Goal: Information Seeking & Learning: Learn about a topic

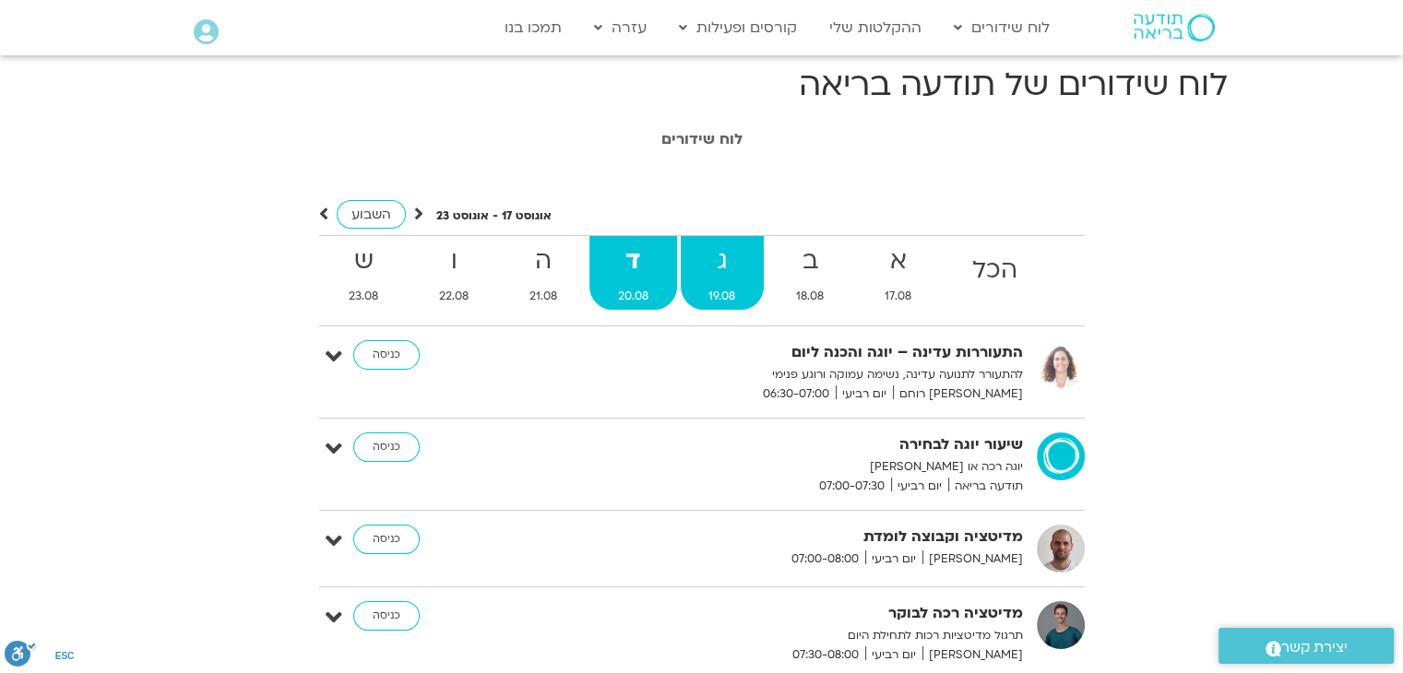
click at [742, 284] on link "ג 19.08" at bounding box center [723, 273] width 84 height 74
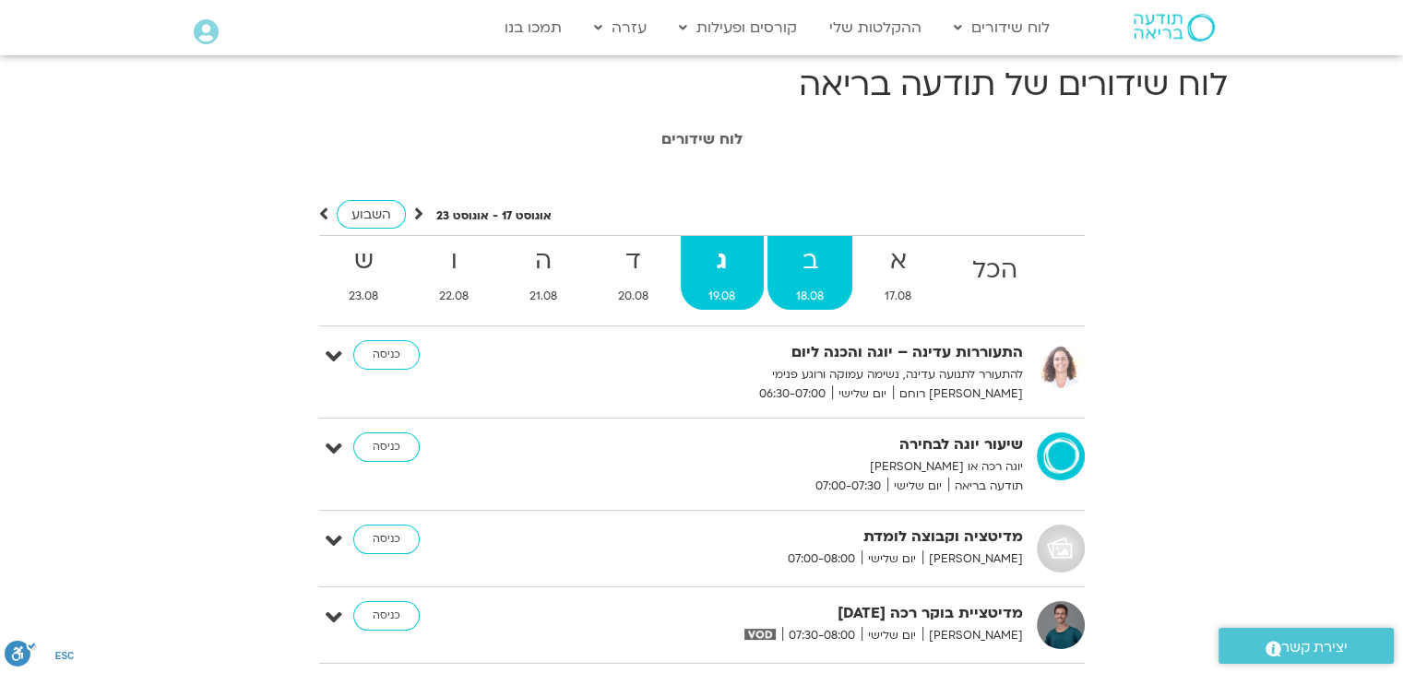
click at [798, 283] on link "ב 18.08" at bounding box center [809, 273] width 85 height 74
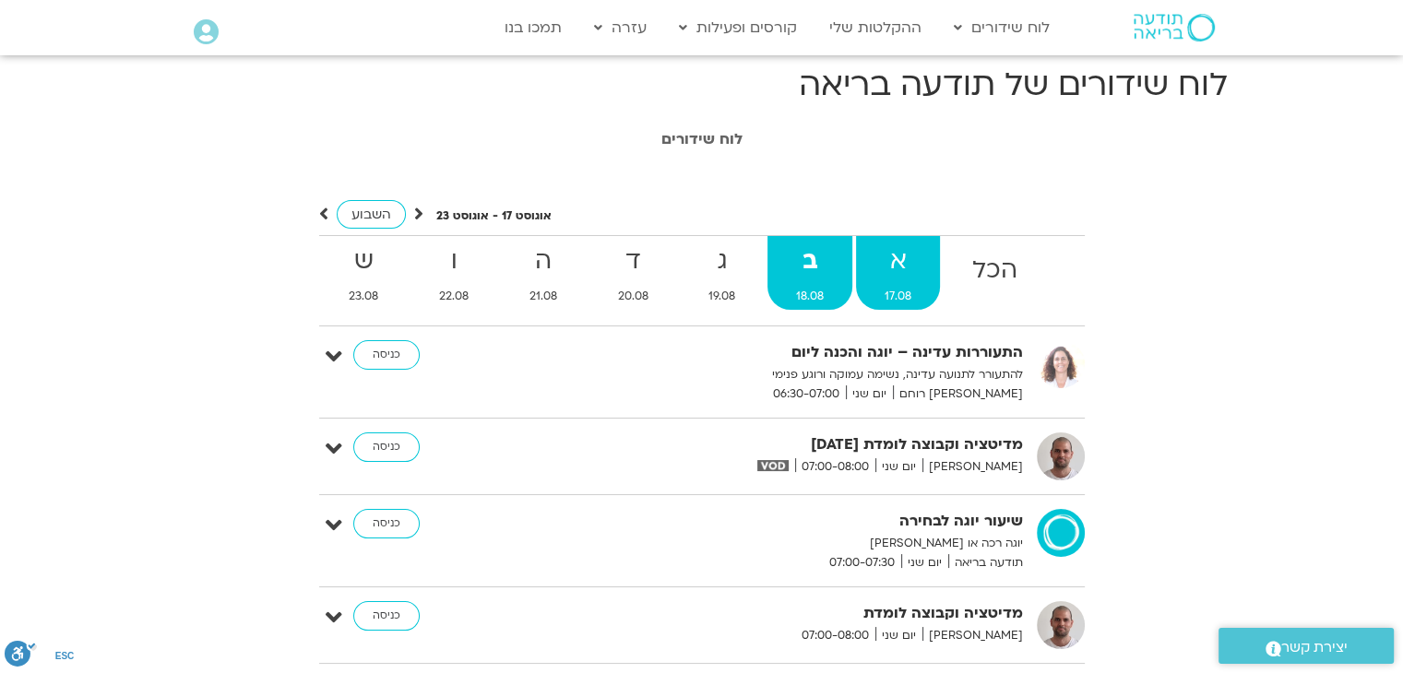
click at [871, 285] on link "א 17.08" at bounding box center [898, 273] width 84 height 74
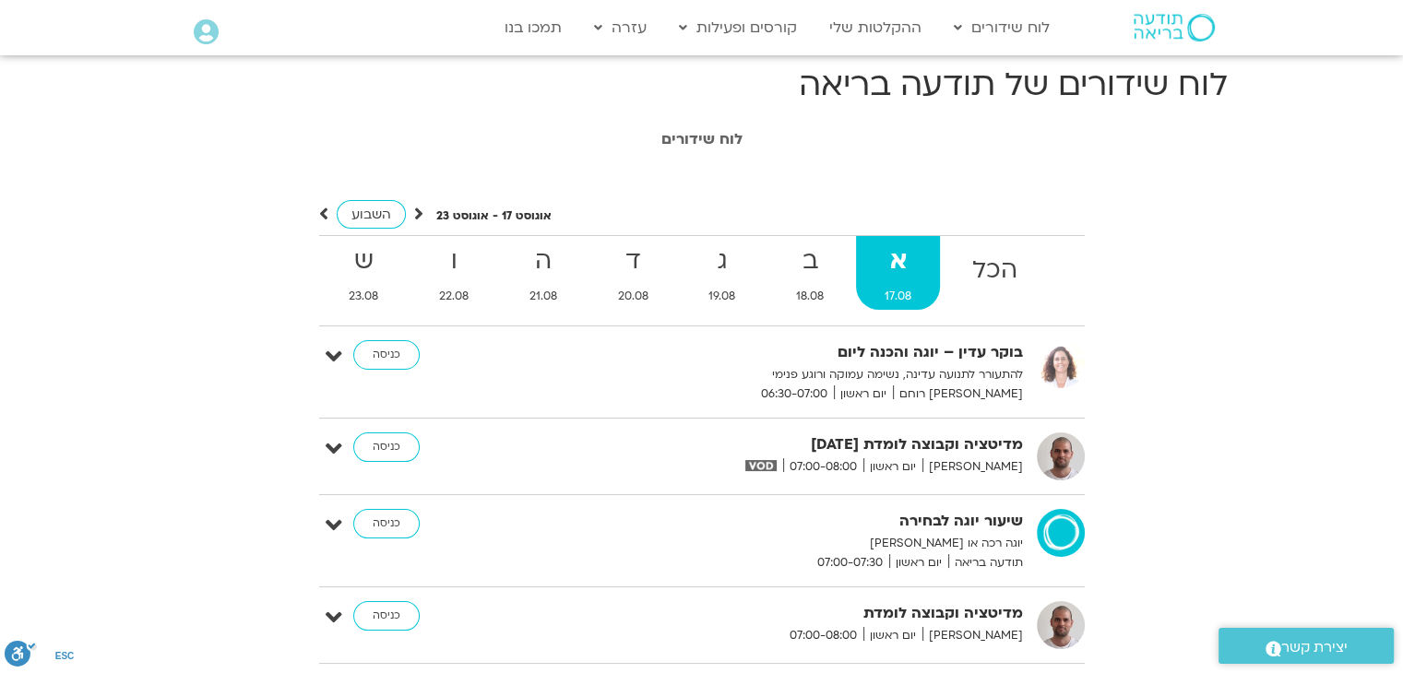
click at [415, 226] on div "השבוע" at bounding box center [371, 214] width 104 height 23
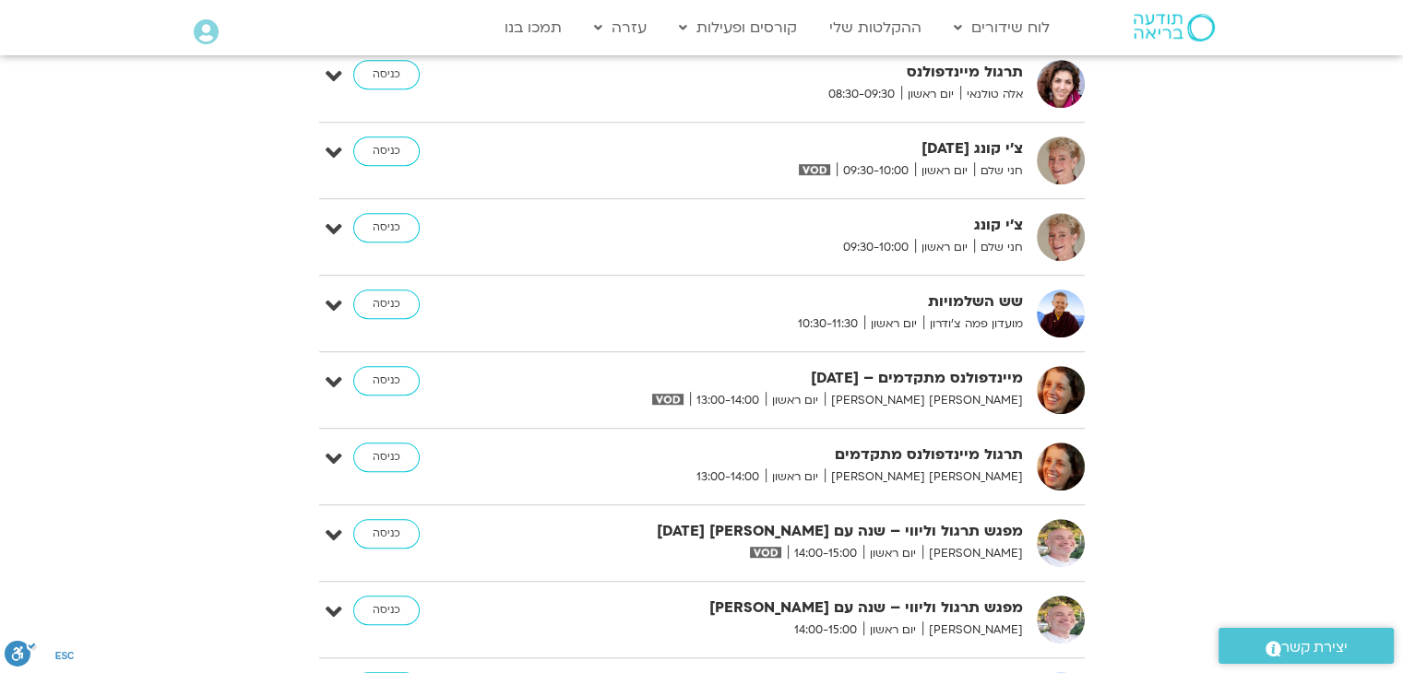
scroll to position [1033, 0]
drag, startPoint x: 416, startPoint y: 224, endPoint x: 76, endPoint y: 181, distance: 343.1
click at [76, 181] on section "לוח שידורים אוגוסט 17 - אוגוסט 23 השבוע להציג אירועים שפתוחים עבורי הכל א 17.08…" at bounding box center [701, 76] width 1403 height 1975
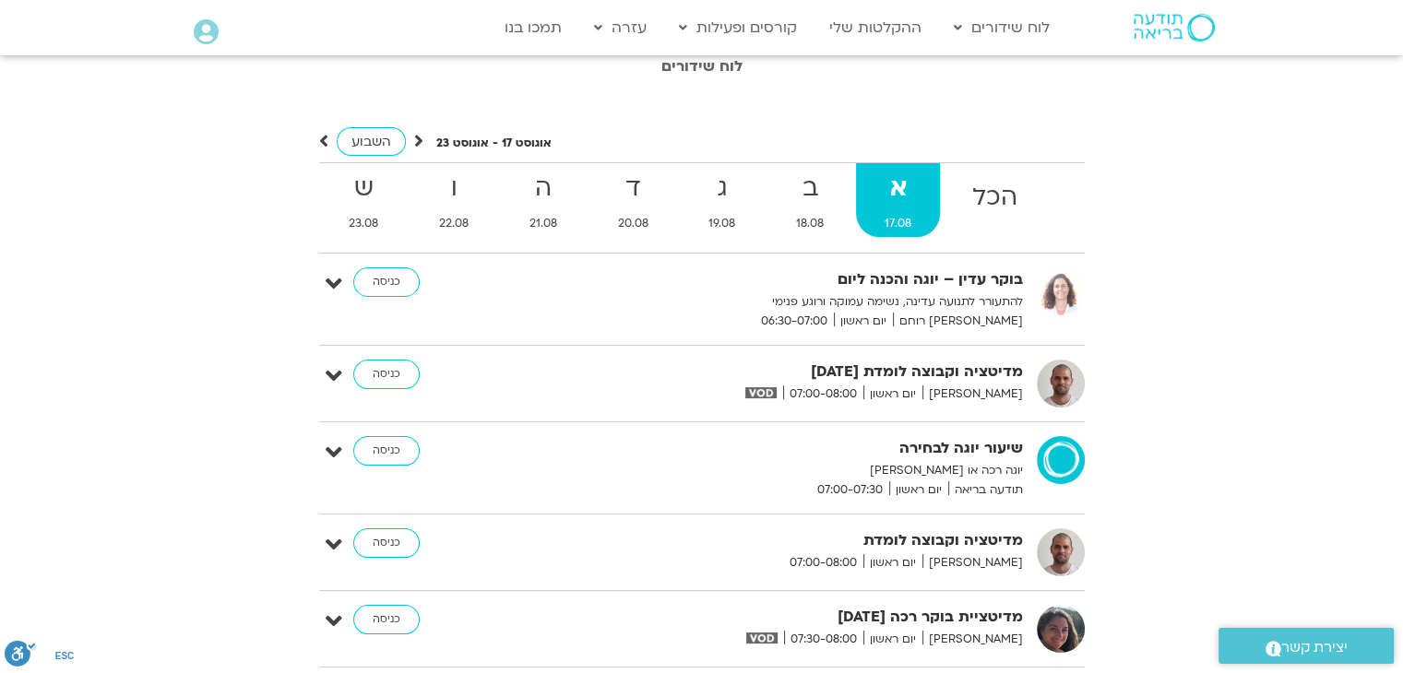
scroll to position [0, 0]
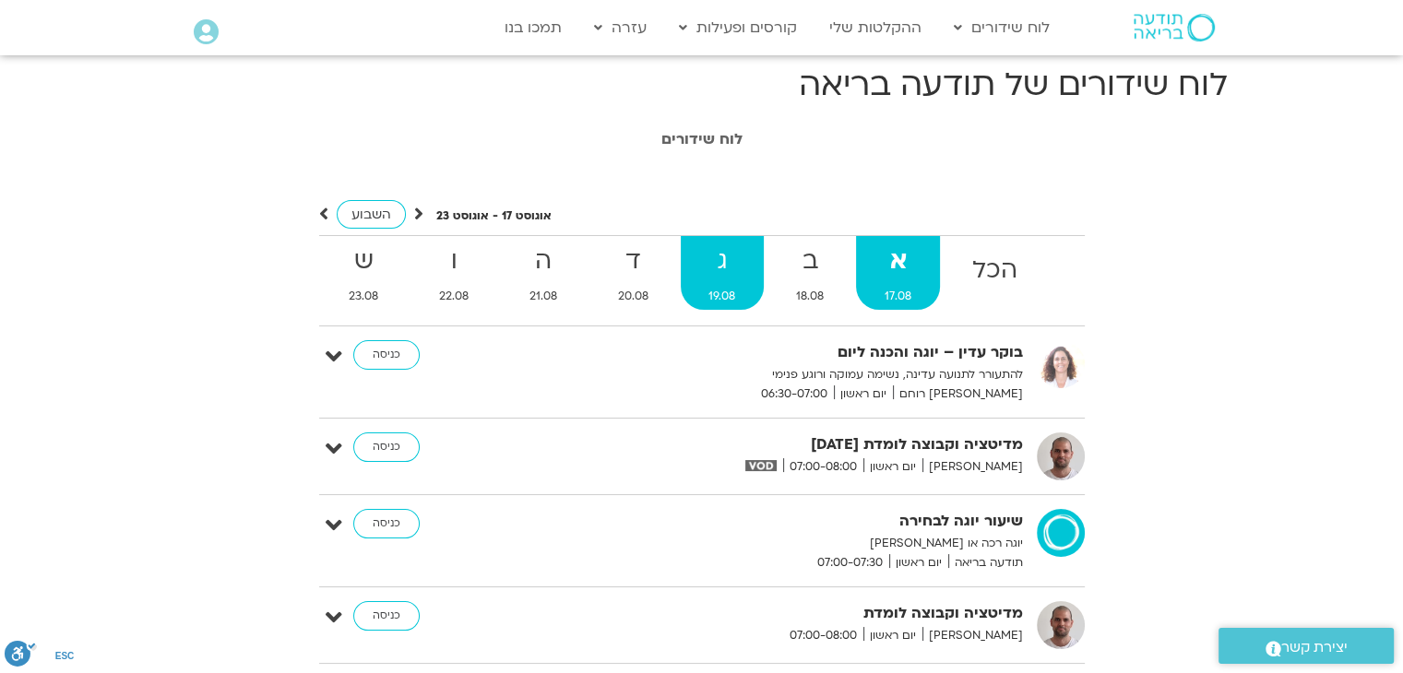
click at [712, 296] on span "19.08" at bounding box center [723, 296] width 84 height 19
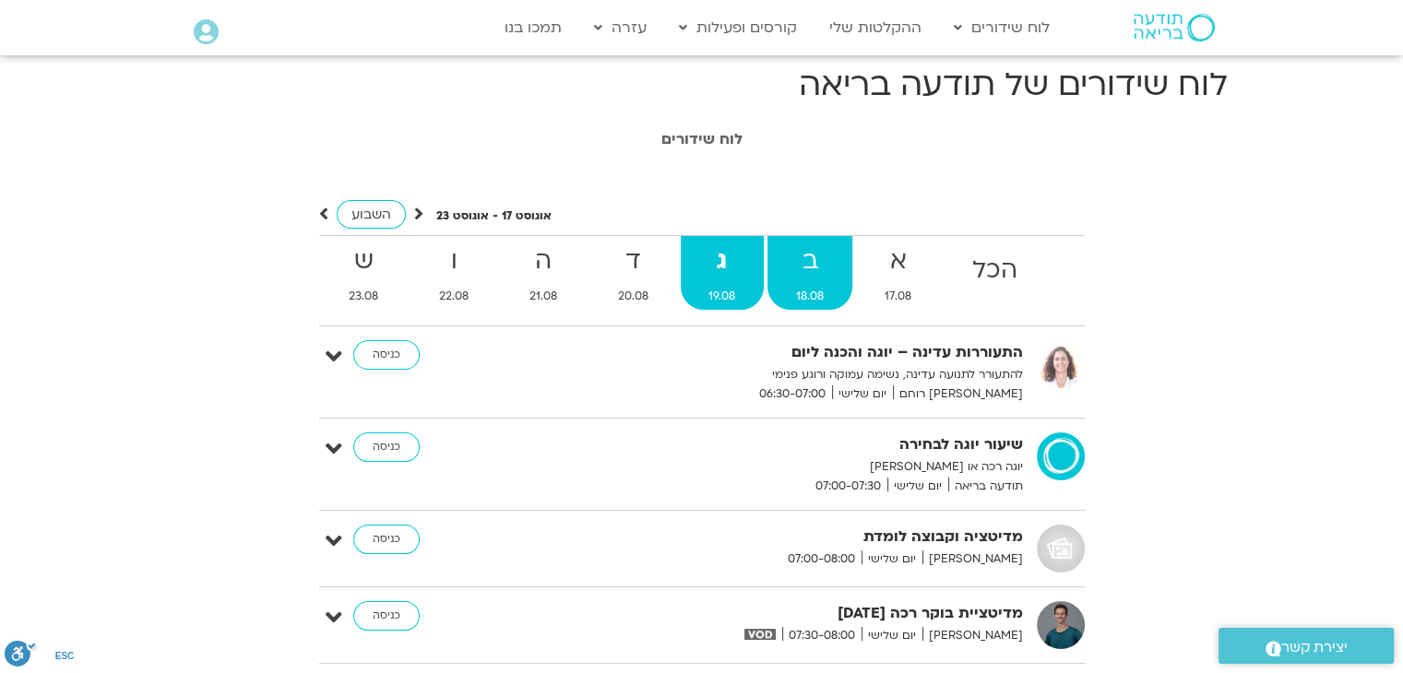
click at [816, 281] on strong "ב" at bounding box center [809, 262] width 85 height 42
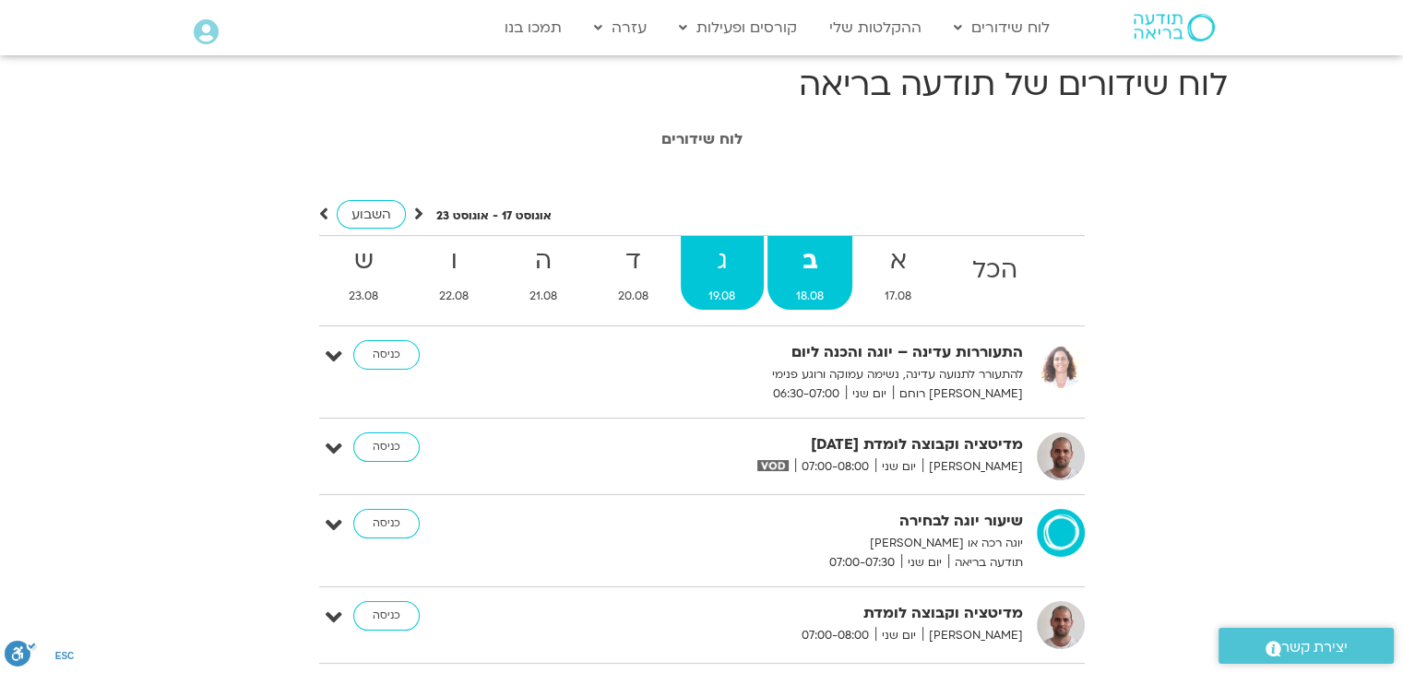
click at [718, 290] on span "19.08" at bounding box center [723, 296] width 84 height 19
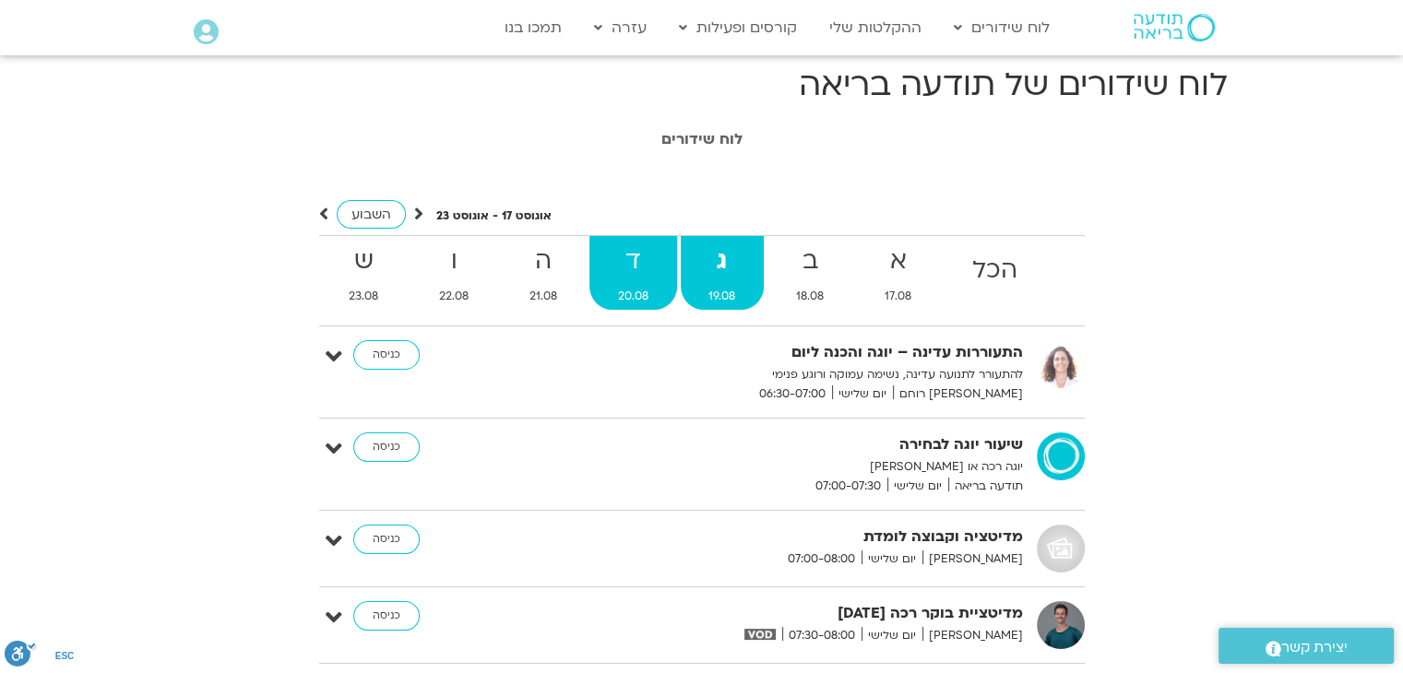
click at [638, 263] on strong "ד" at bounding box center [633, 262] width 88 height 42
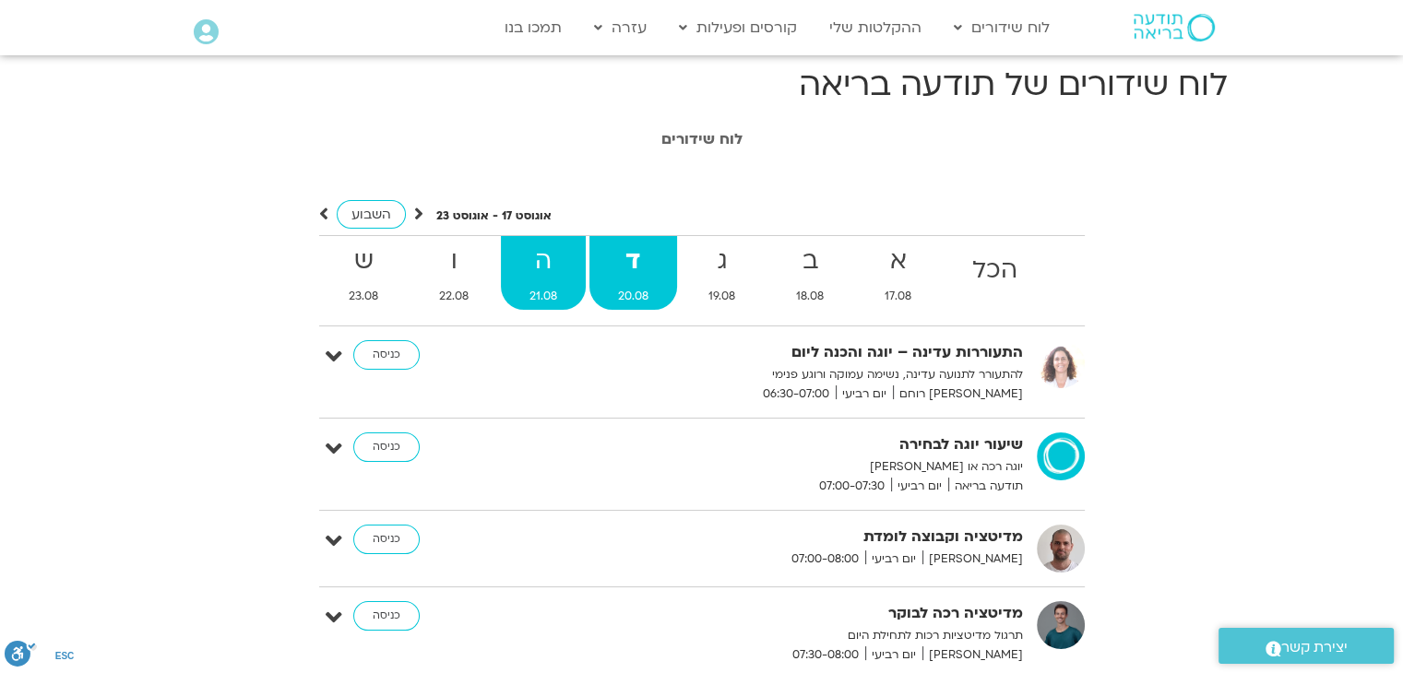
click at [531, 287] on span "21.08" at bounding box center [543, 296] width 85 height 19
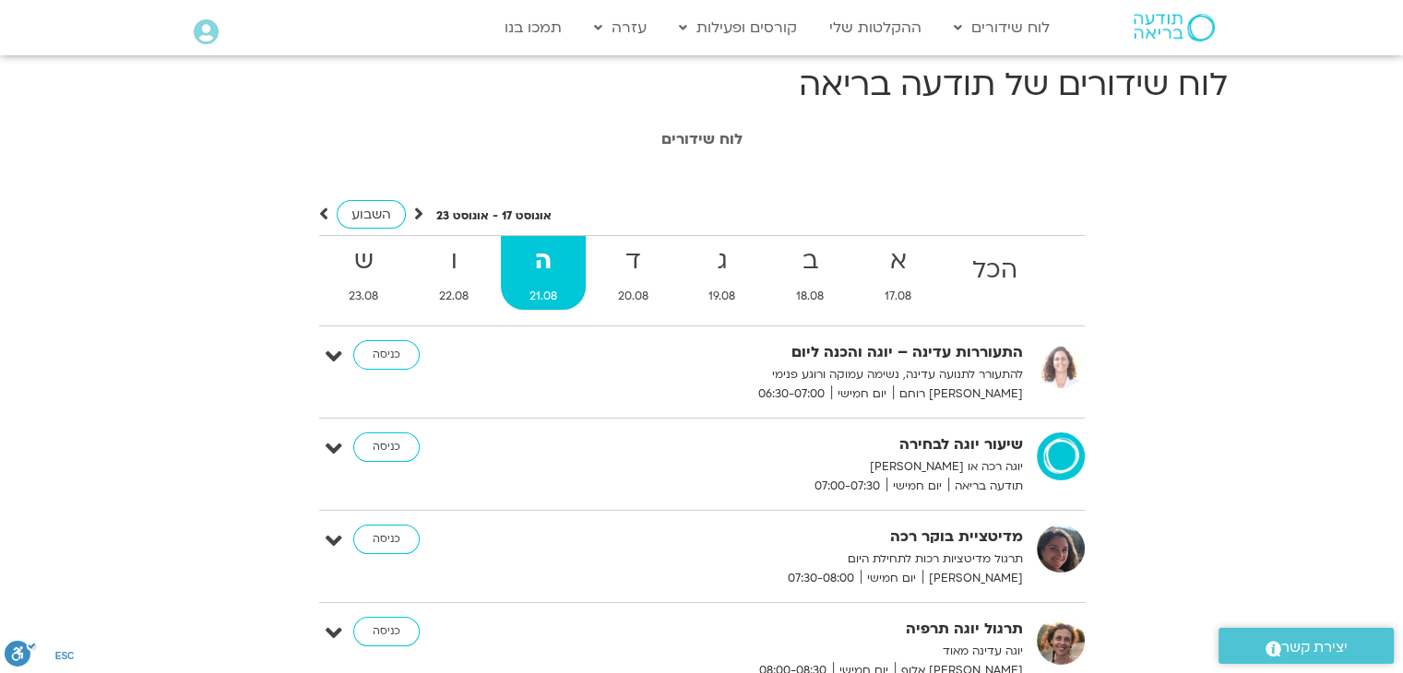
click at [414, 218] on icon at bounding box center [418, 214] width 9 height 18
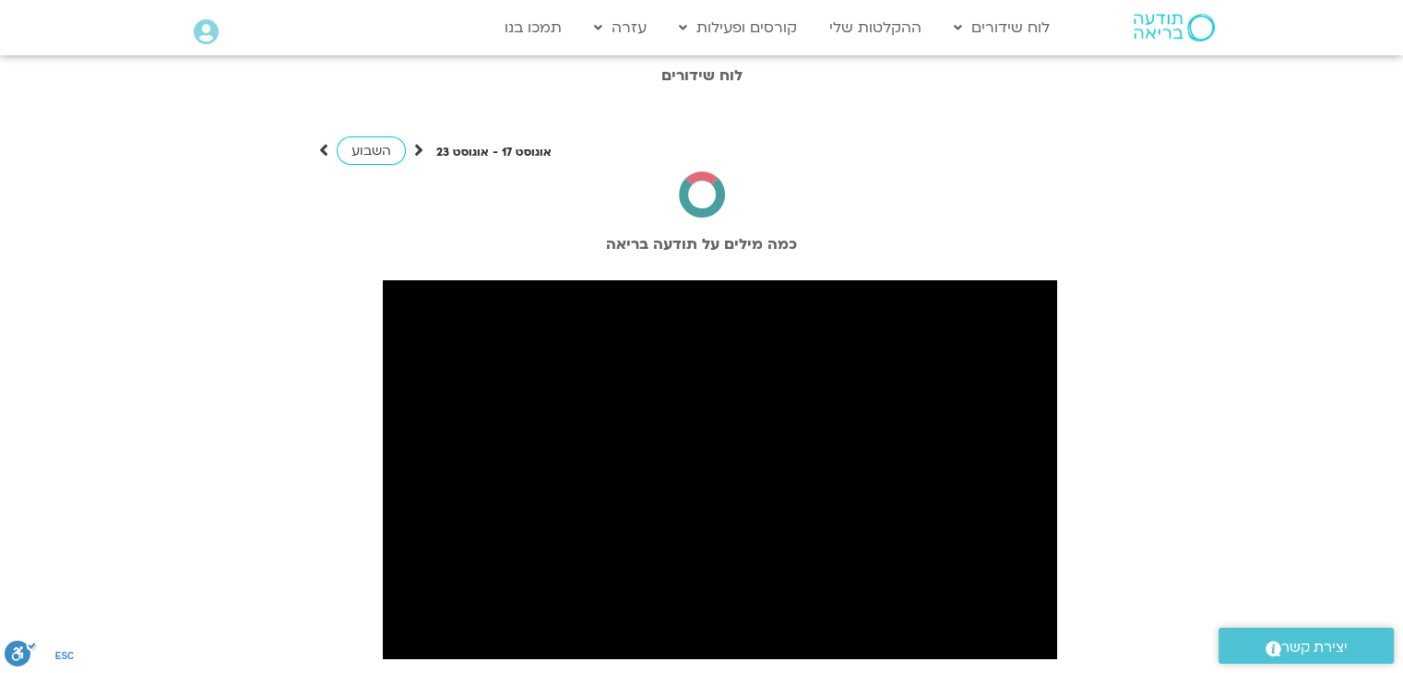
scroll to position [74, 0]
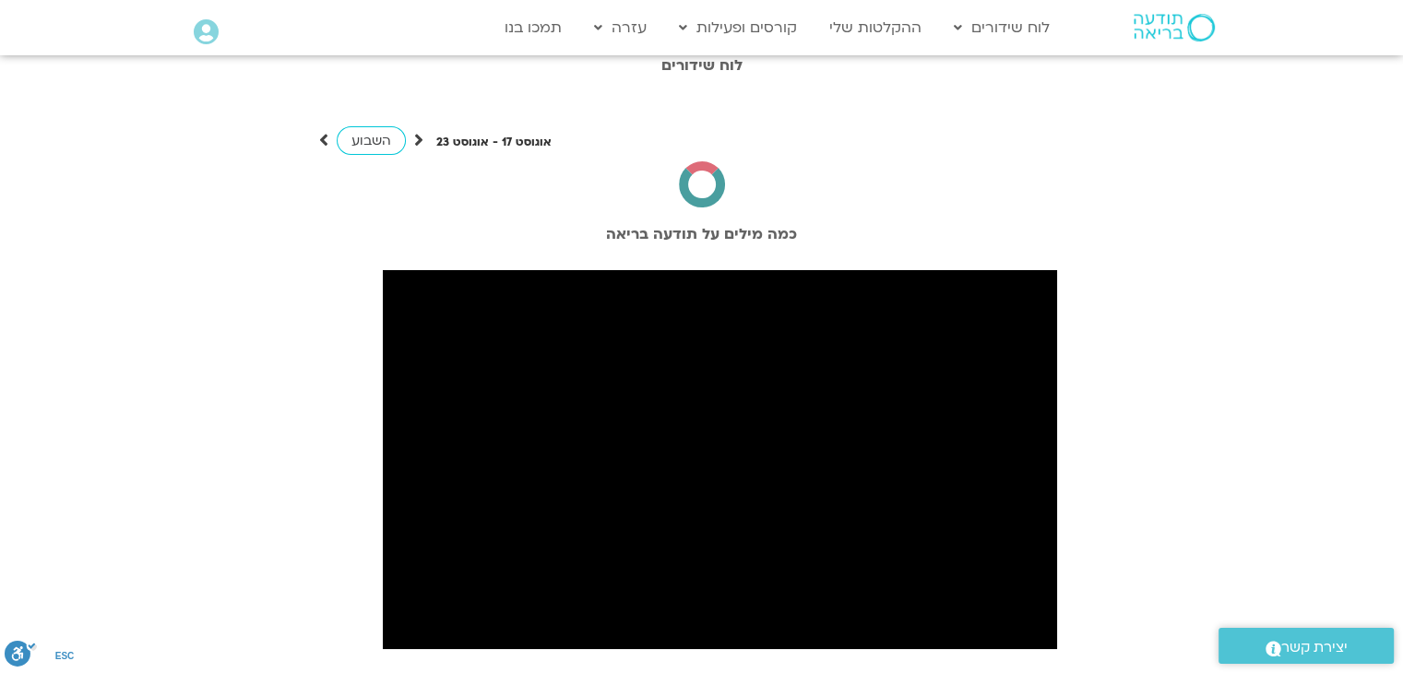
drag, startPoint x: 267, startPoint y: 53, endPoint x: 220, endPoint y: 30, distance: 52.0
click at [220, 30] on div "Main Menu אזור אישי הזמנות התנתקות פרטי המורה הוספת אירוע" at bounding box center [270, 33] width 172 height 47
click at [414, 141] on icon at bounding box center [418, 140] width 9 height 18
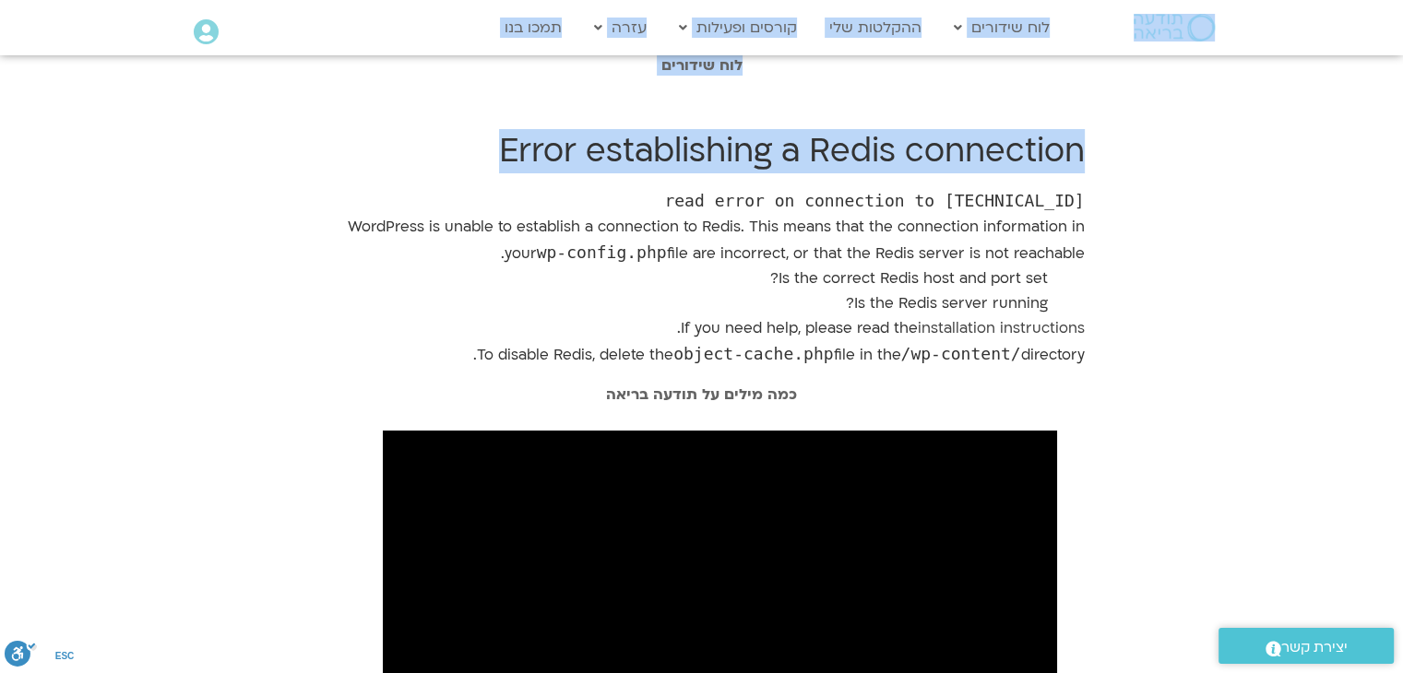
scroll to position [0, 0]
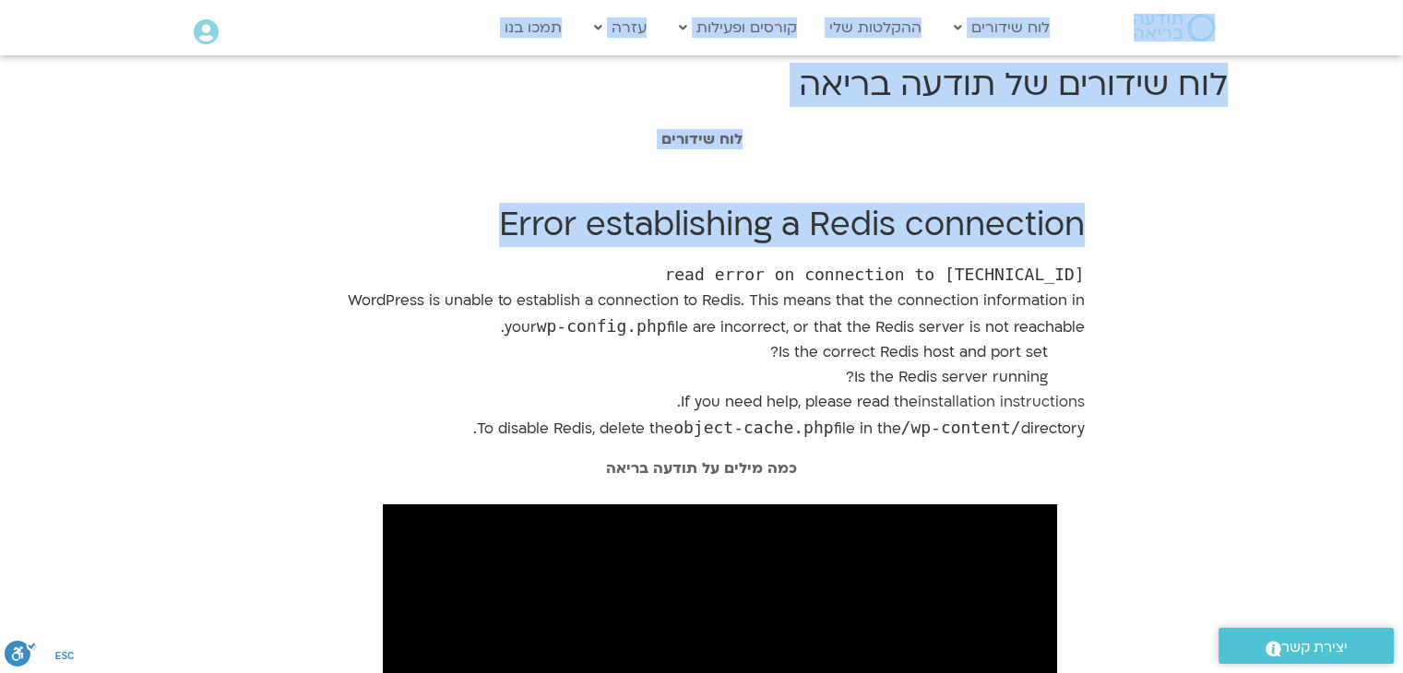
drag, startPoint x: 497, startPoint y: 114, endPoint x: 259, endPoint y: -32, distance: 279.5
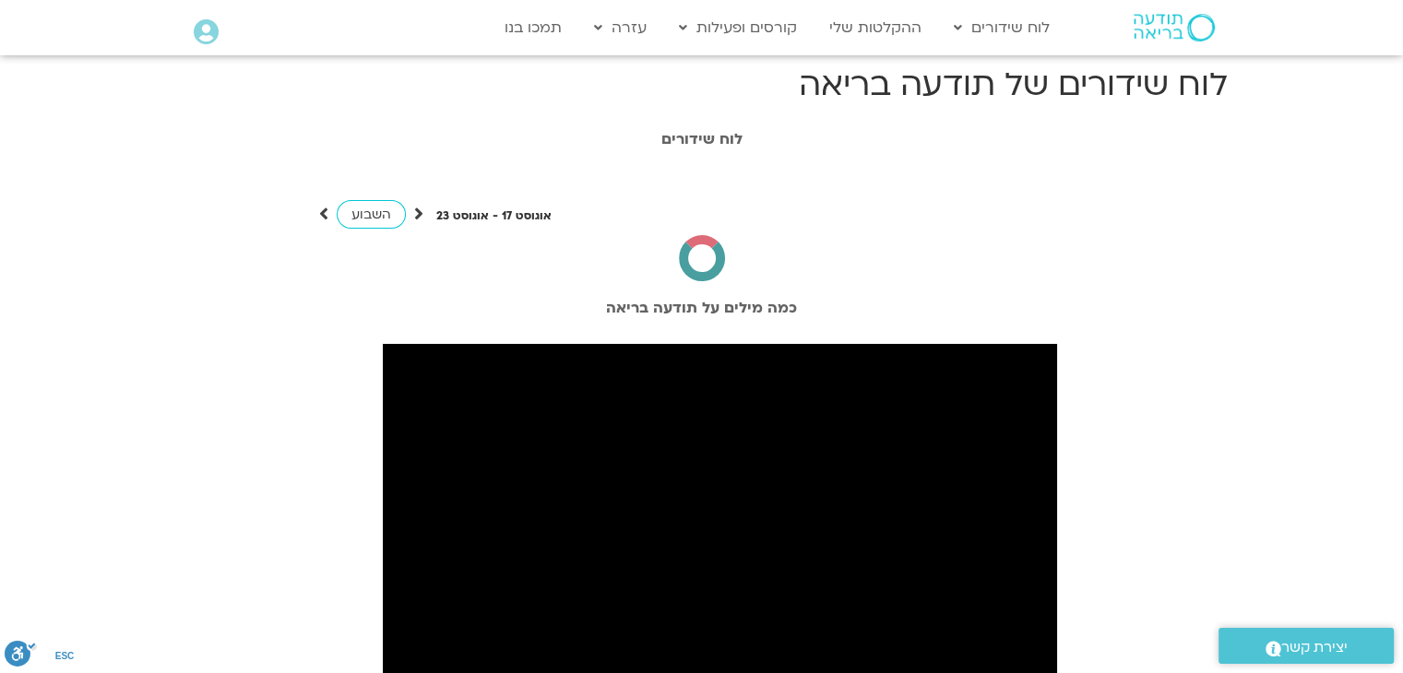
click at [419, 221] on icon at bounding box center [418, 214] width 9 height 18
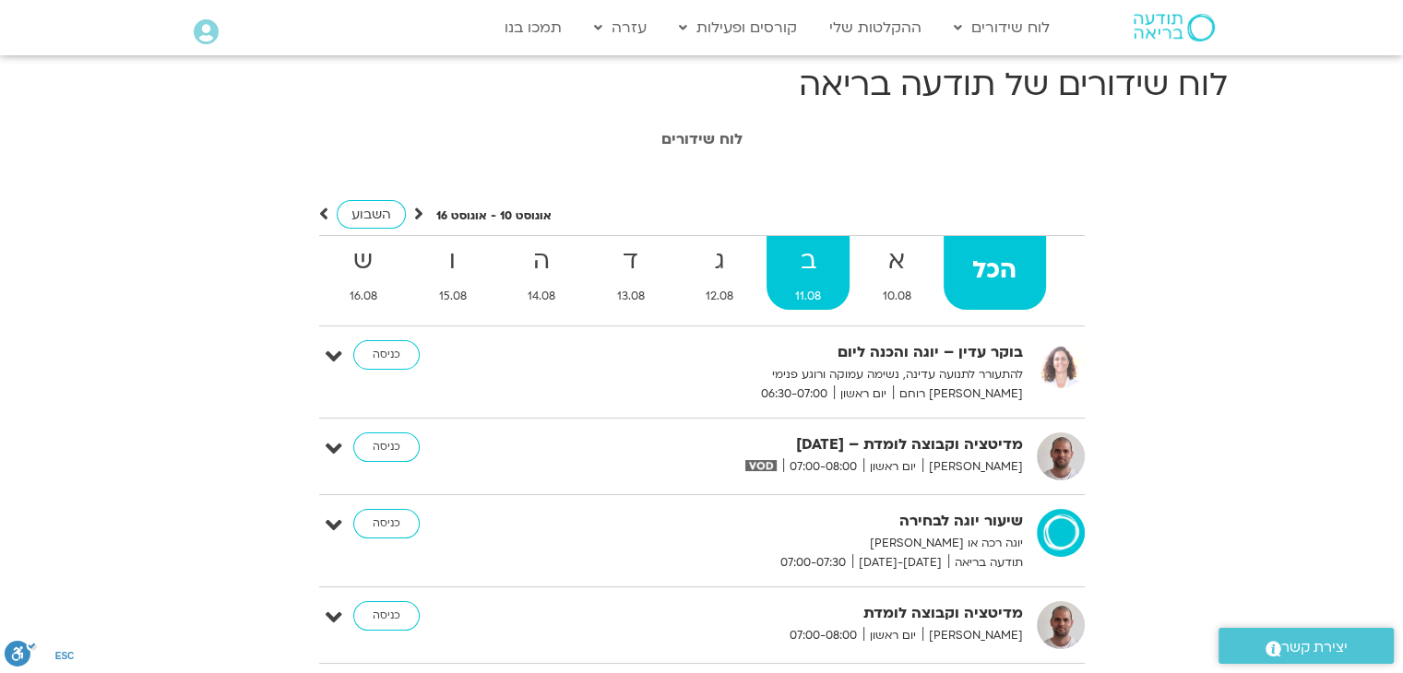
click at [789, 289] on span "11.08" at bounding box center [808, 296] width 84 height 19
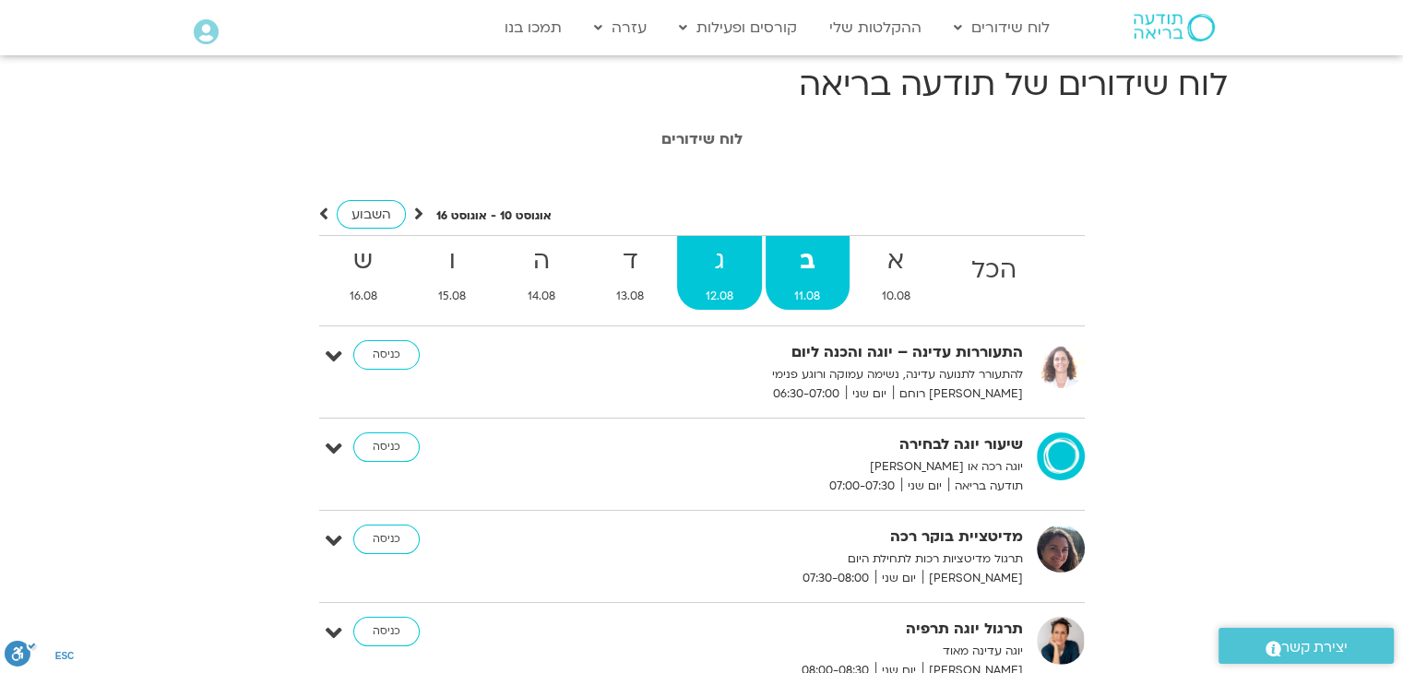
click at [730, 256] on strong "ג" at bounding box center [720, 262] width 86 height 42
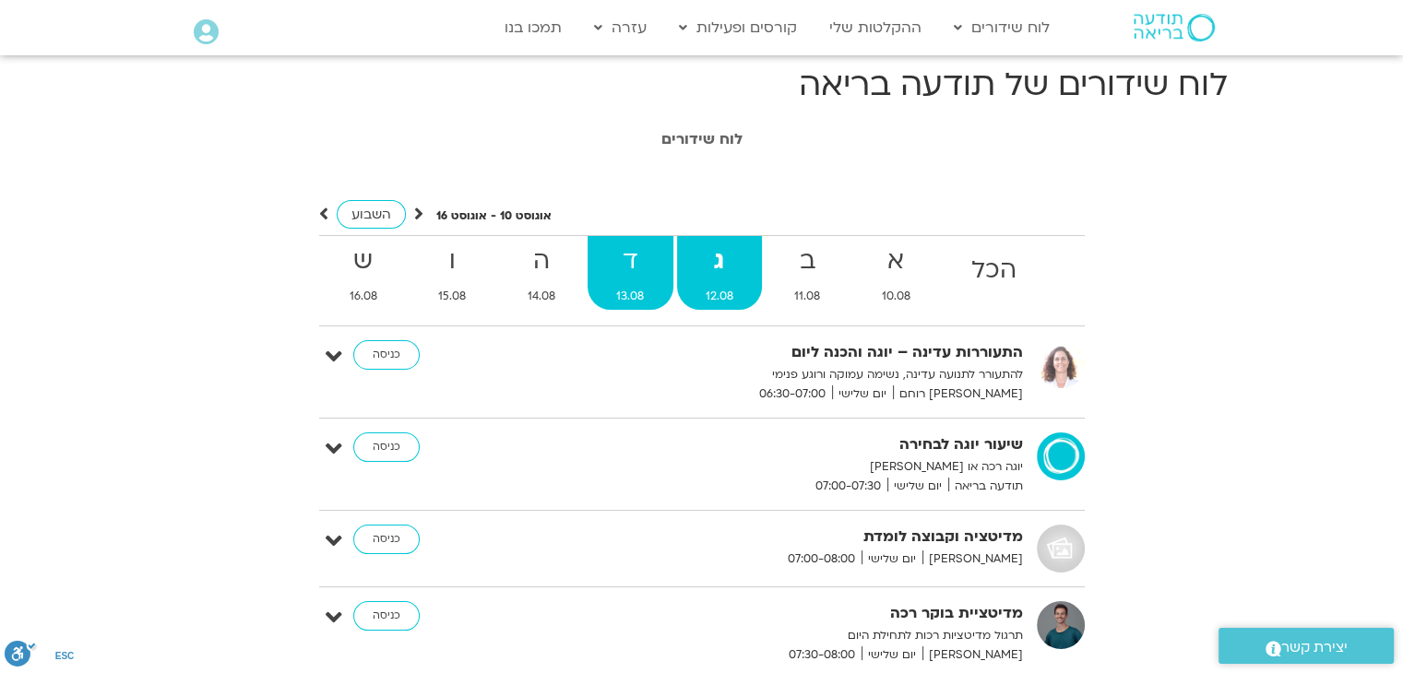
click at [614, 294] on span "13.08" at bounding box center [631, 296] width 86 height 19
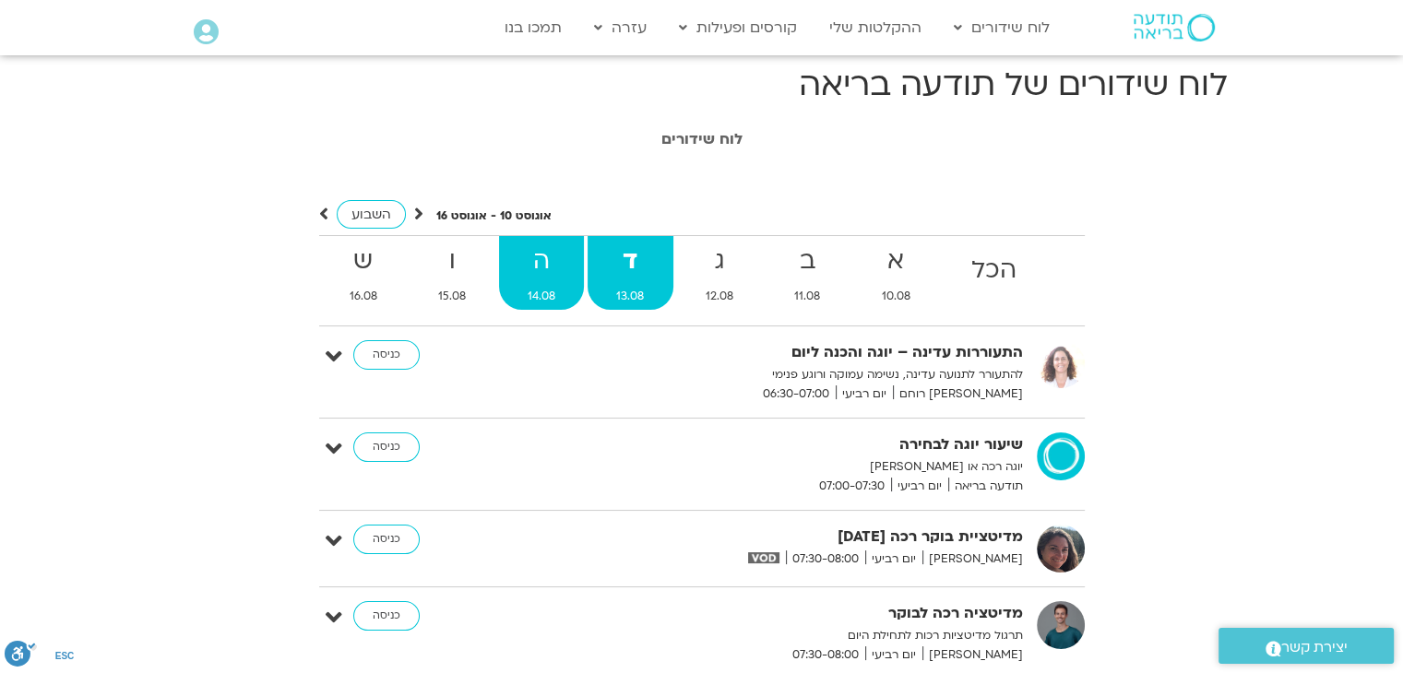
click at [539, 304] on span "14.08" at bounding box center [542, 296] width 86 height 19
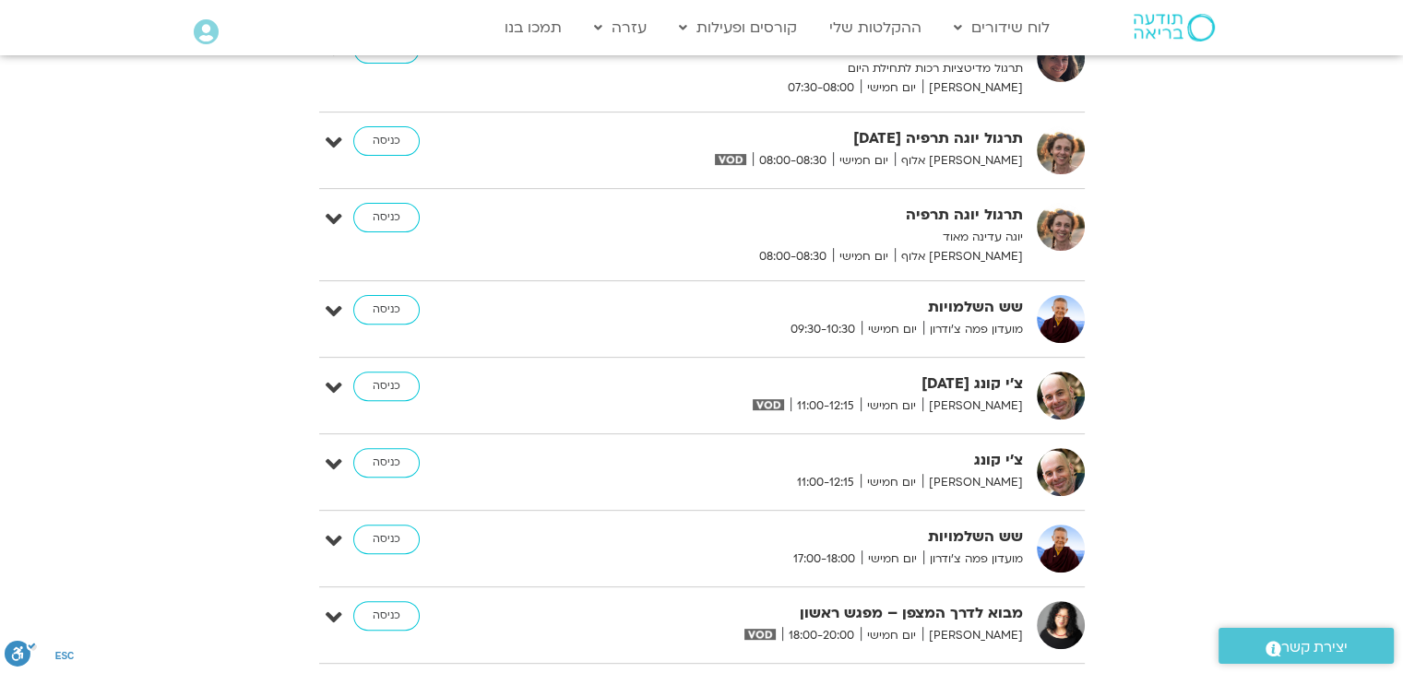
scroll to position [590, 0]
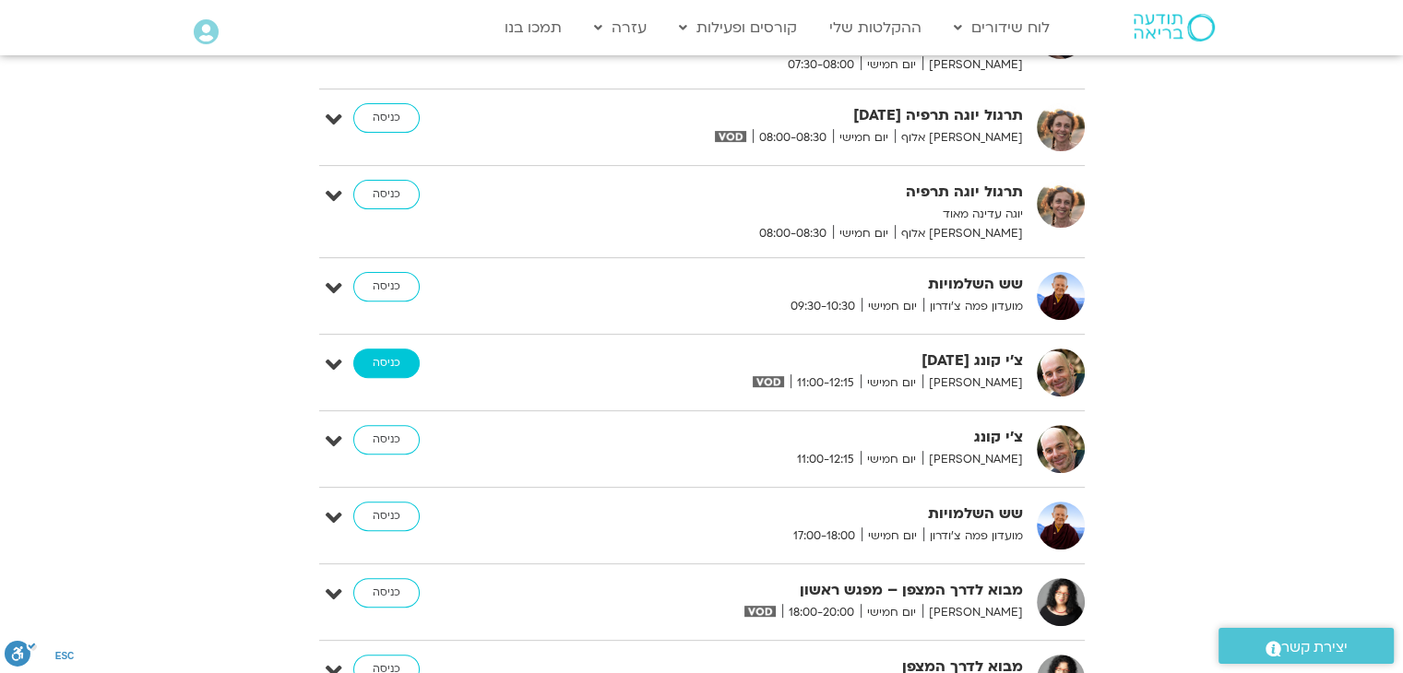
drag, startPoint x: 382, startPoint y: 367, endPoint x: 364, endPoint y: 358, distance: 19.8
click at [364, 358] on link "כניסה" at bounding box center [386, 364] width 66 height 30
